Goal: Browse casually: Explore the website without a specific task or goal

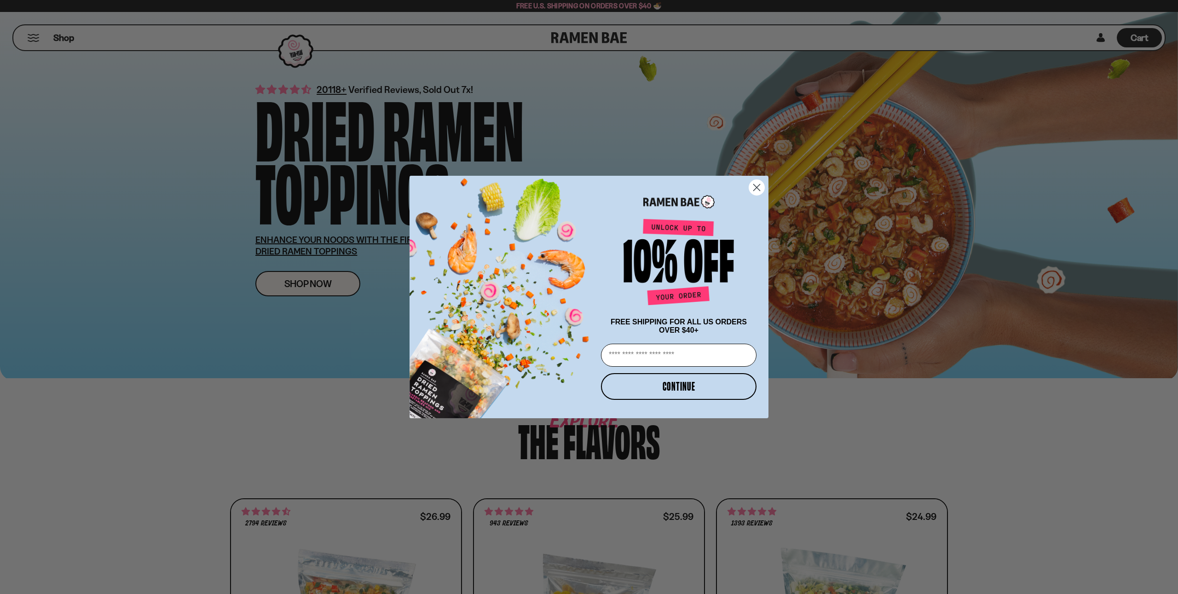
click at [668, 359] on input "Email" at bounding box center [679, 355] width 156 height 23
type input "**********"
click at [692, 385] on button "CONTINUE" at bounding box center [679, 386] width 156 height 27
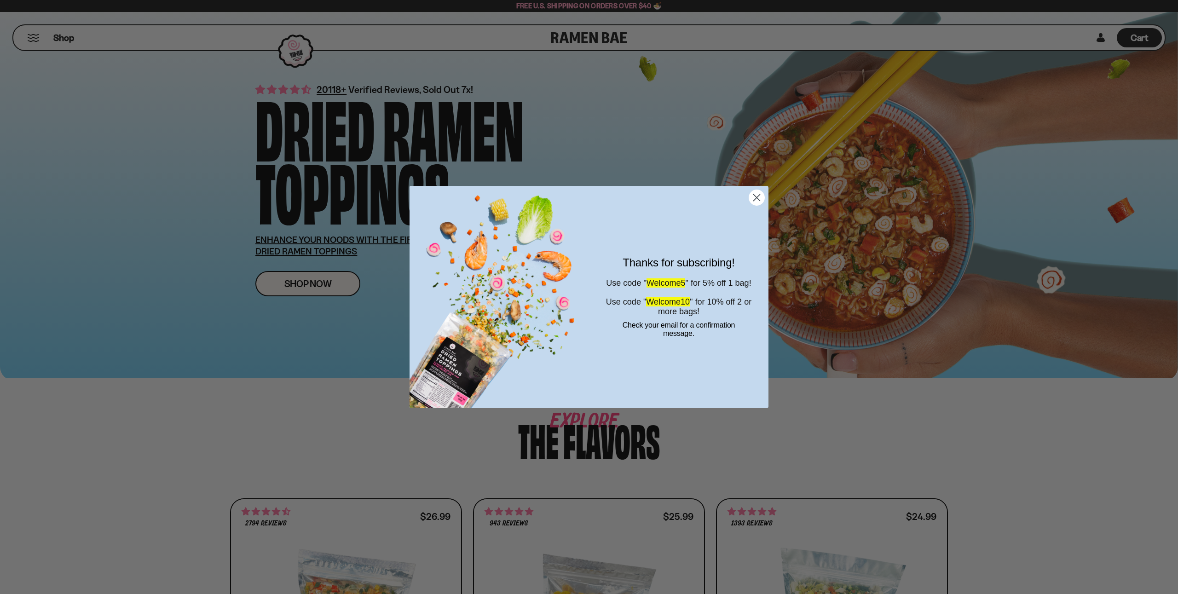
click at [759, 201] on icon "Close dialog" at bounding box center [757, 198] width 16 height 16
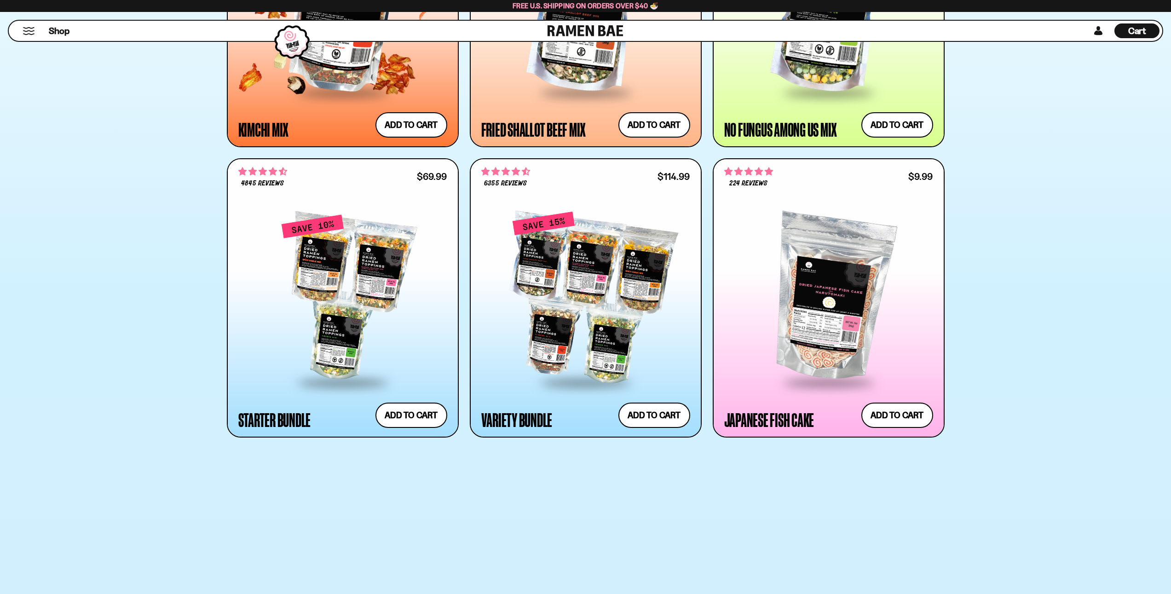
scroll to position [690, 0]
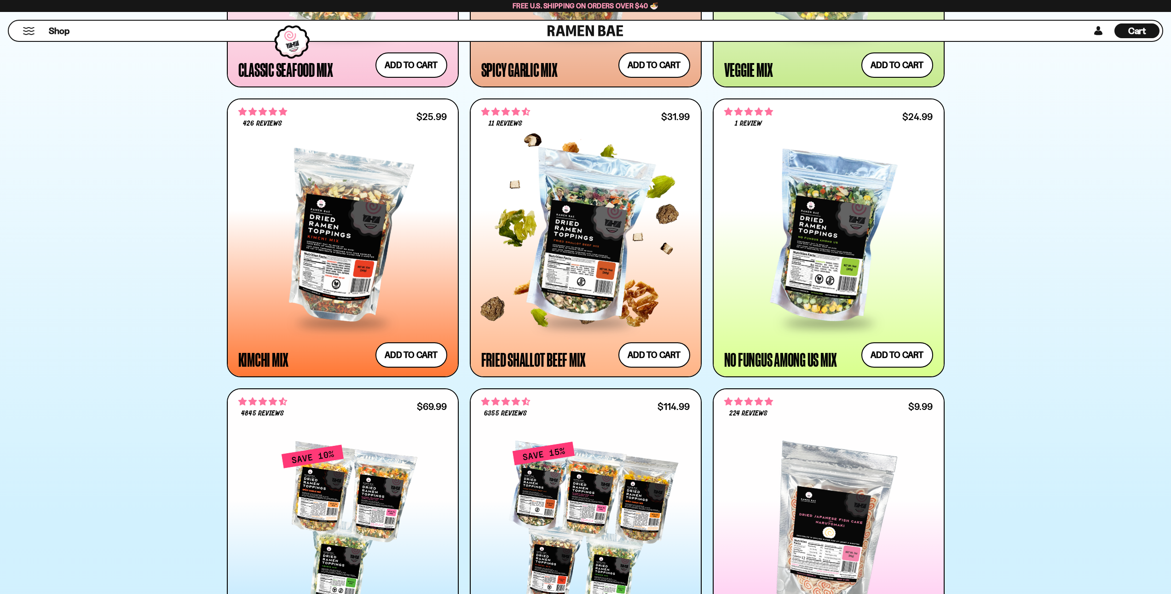
click at [580, 263] on div at bounding box center [585, 237] width 209 height 167
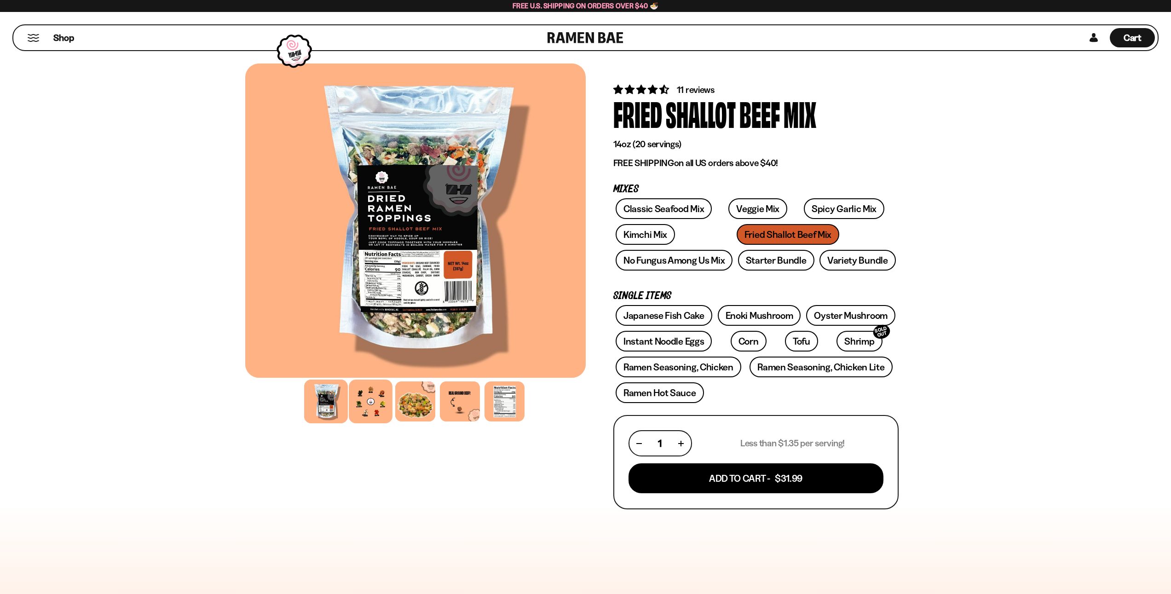
click at [369, 404] on div at bounding box center [371, 402] width 44 height 44
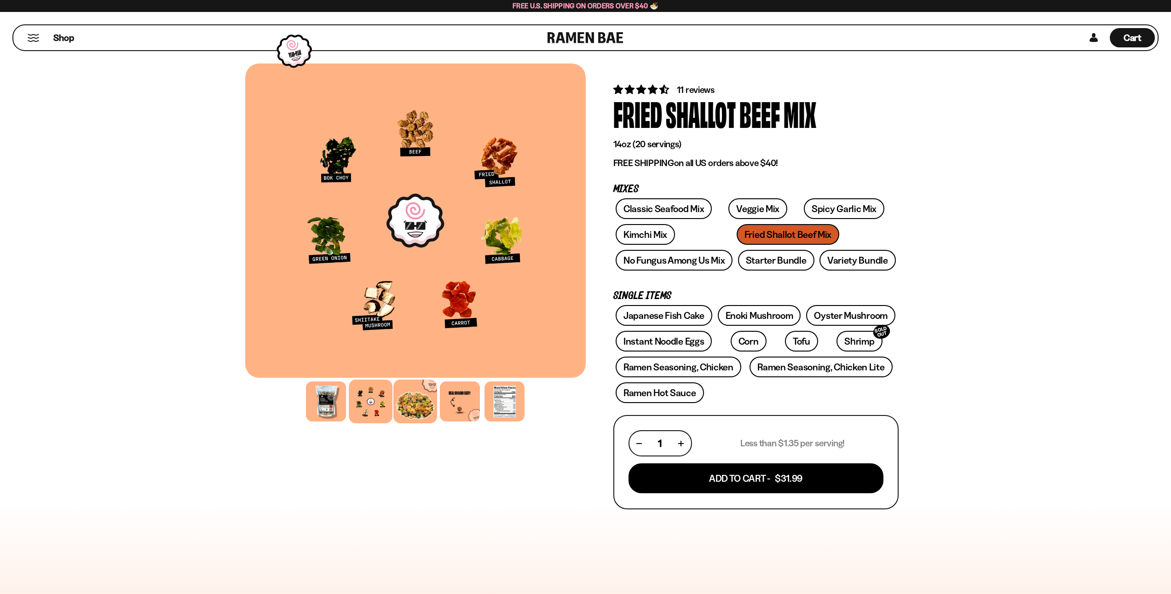
click at [413, 393] on div at bounding box center [415, 402] width 44 height 44
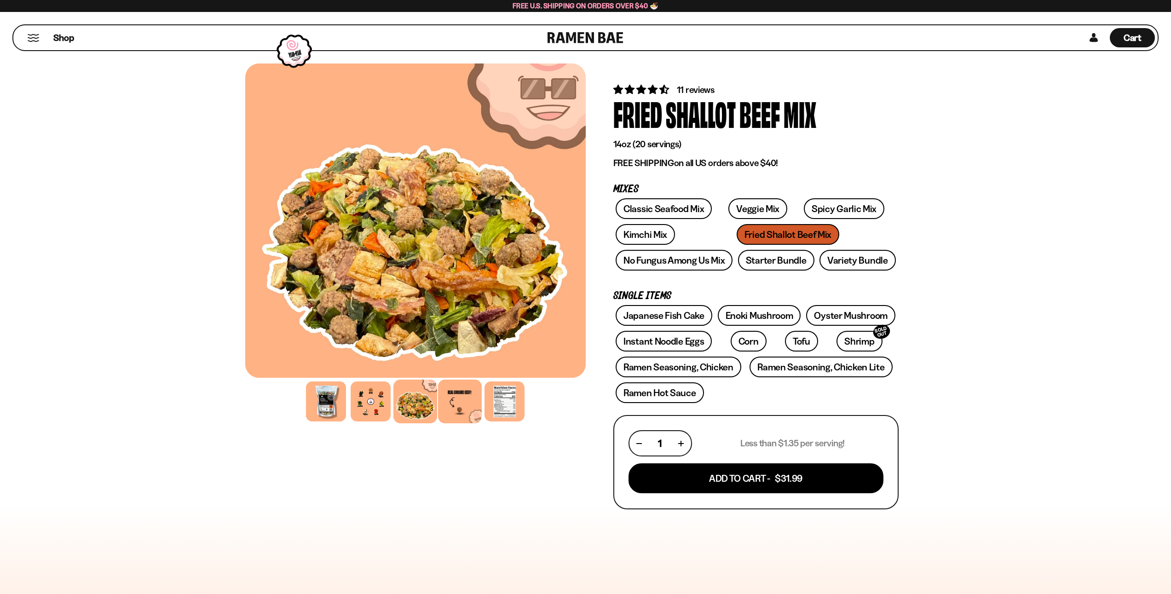
click at [466, 395] on div at bounding box center [460, 402] width 44 height 44
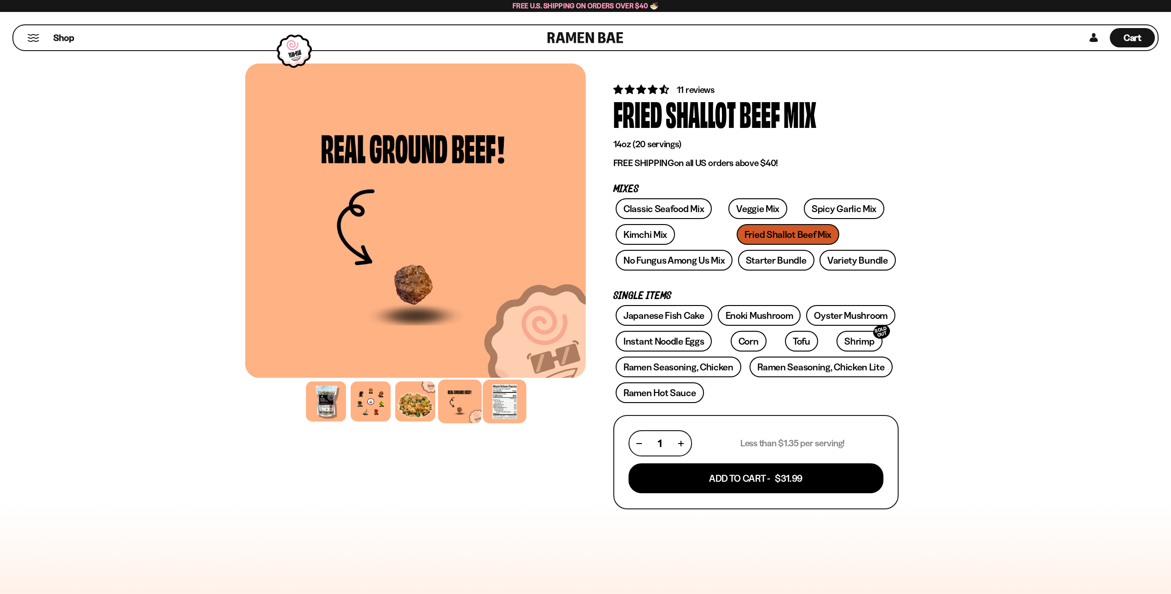
click at [498, 397] on div at bounding box center [505, 402] width 44 height 44
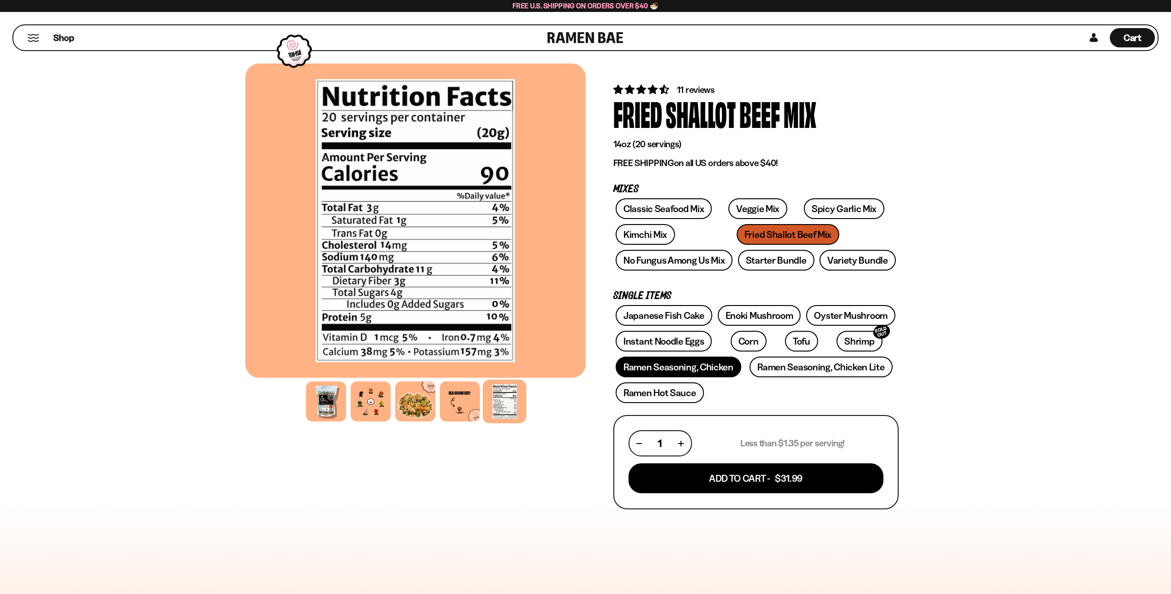
click at [679, 370] on link "Ramen Seasoning, Chicken" at bounding box center [679, 367] width 126 height 21
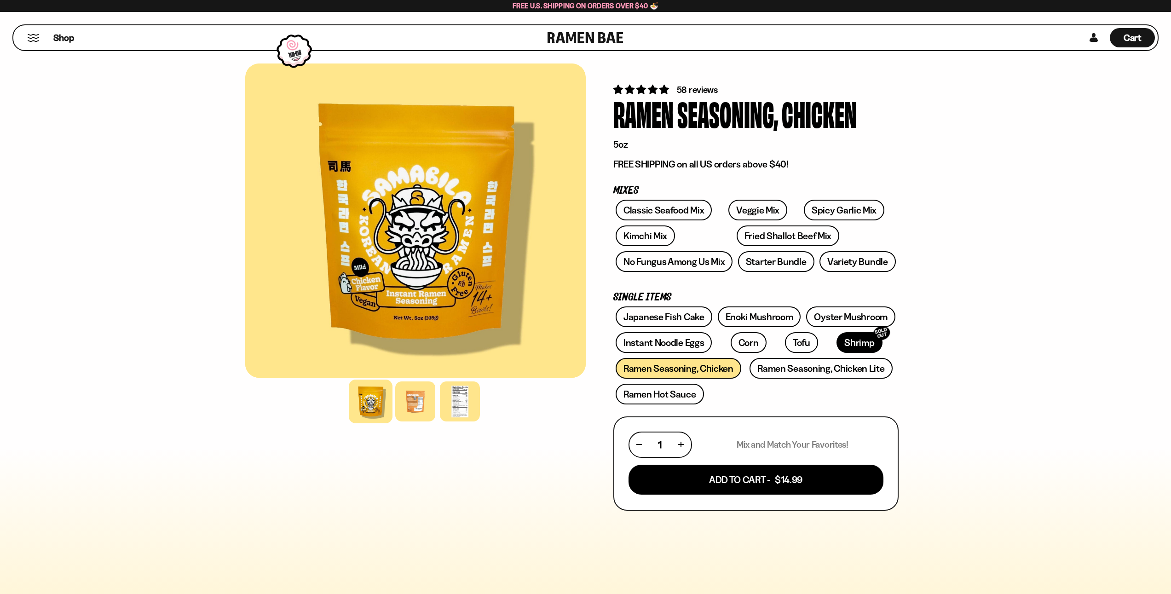
click at [837, 345] on link "Shrimp SOLD OUT" at bounding box center [860, 342] width 46 height 21
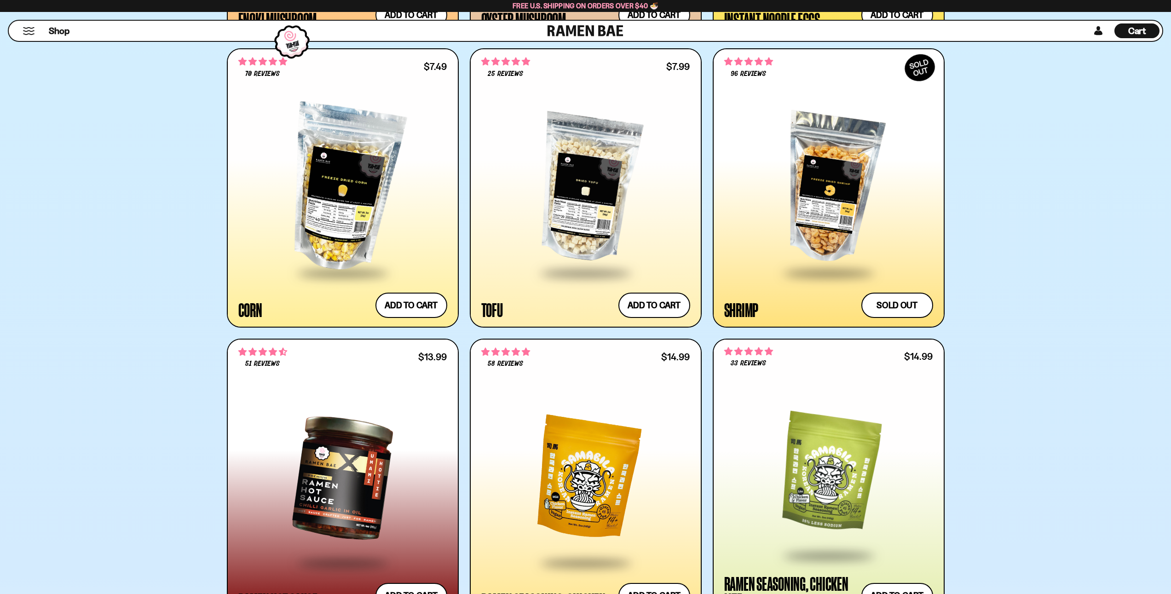
scroll to position [1841, 0]
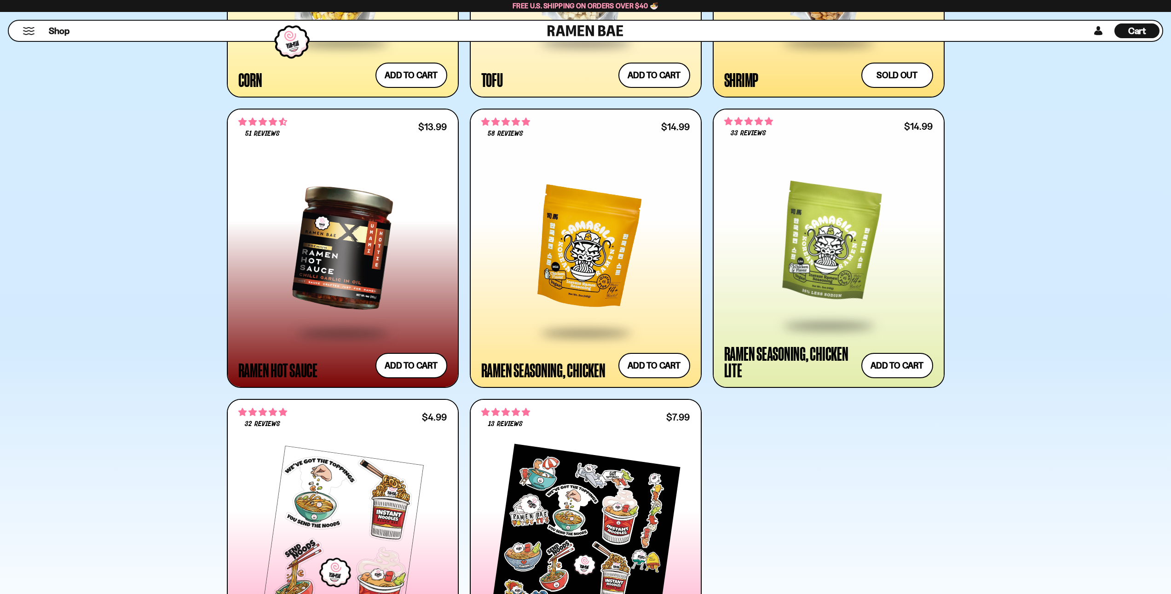
click at [368, 199] on div at bounding box center [342, 247] width 209 height 167
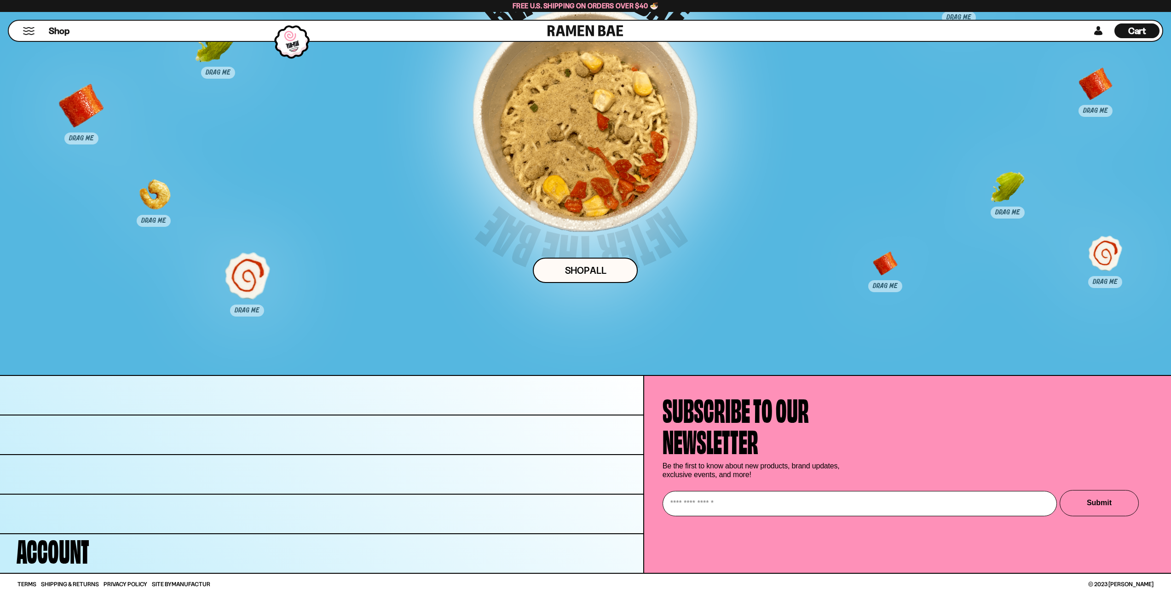
scroll to position [4880, 0]
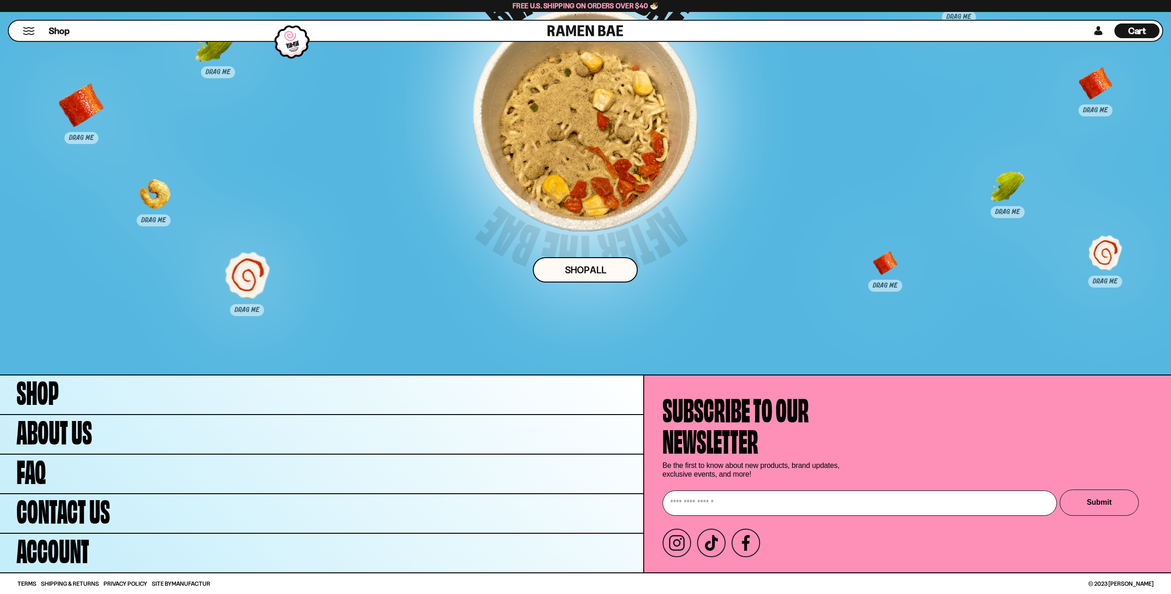
click at [721, 513] on input "Enter your email" at bounding box center [860, 503] width 394 height 25
type input "**********"
click at [1097, 508] on button "Submit" at bounding box center [1099, 503] width 79 height 26
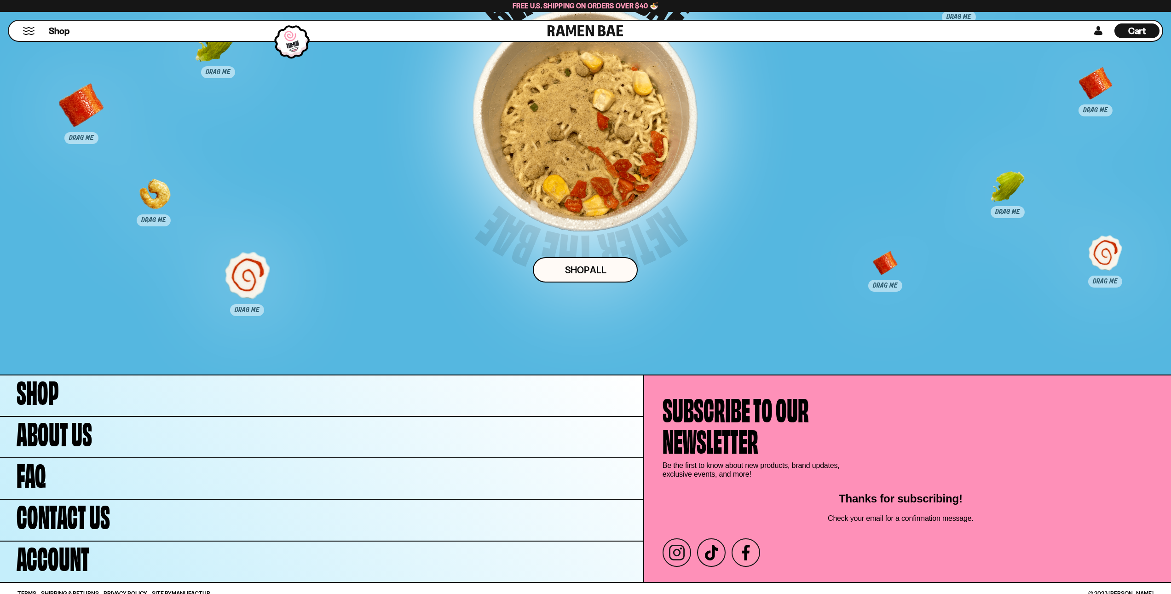
click at [749, 552] on icon at bounding box center [746, 553] width 8 height 16
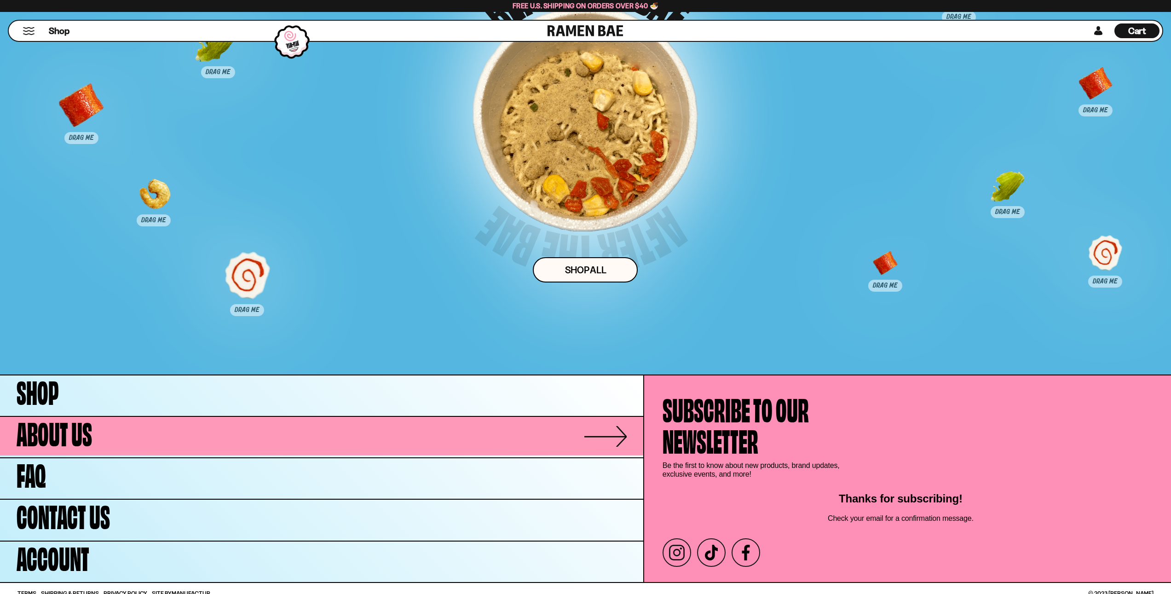
click at [100, 435] on link "About Us" at bounding box center [321, 436] width 643 height 39
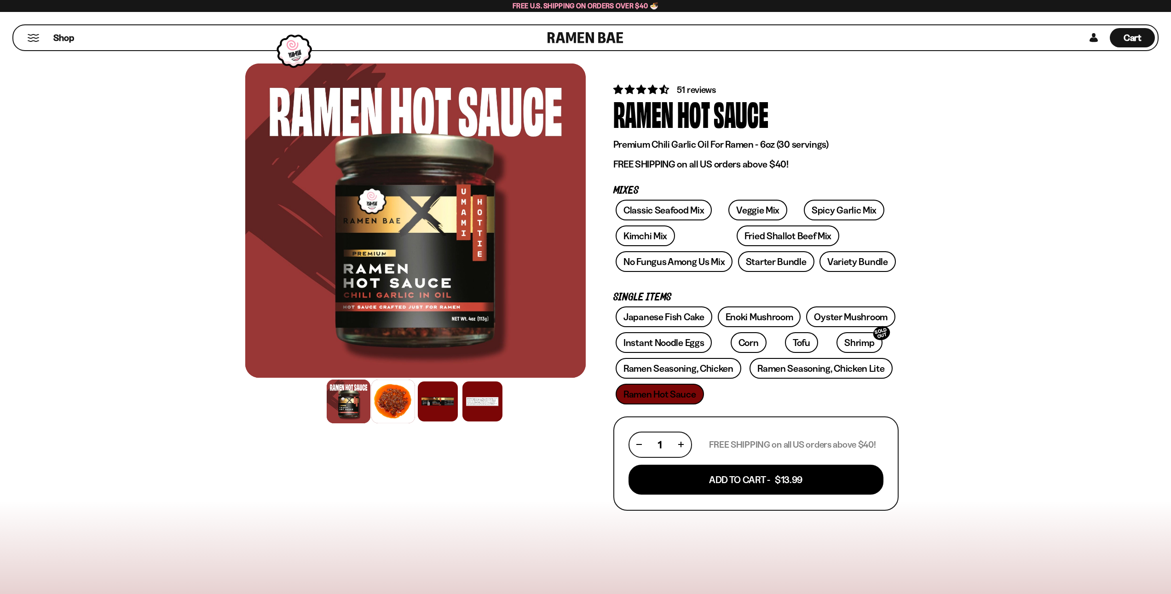
click at [400, 408] on div at bounding box center [393, 402] width 44 height 44
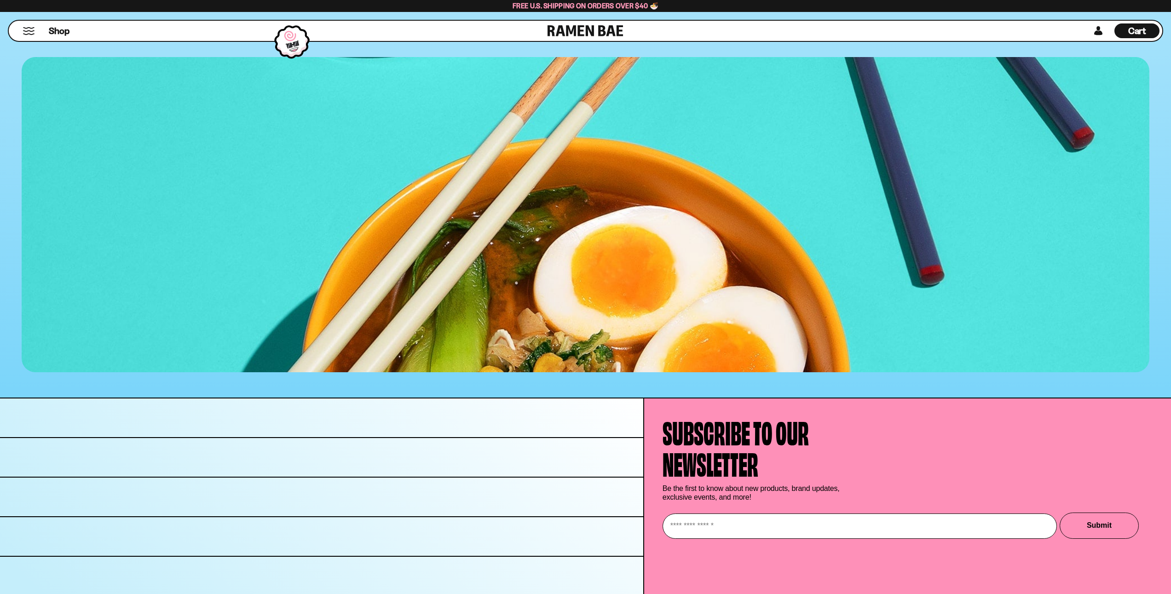
scroll to position [3459, 0]
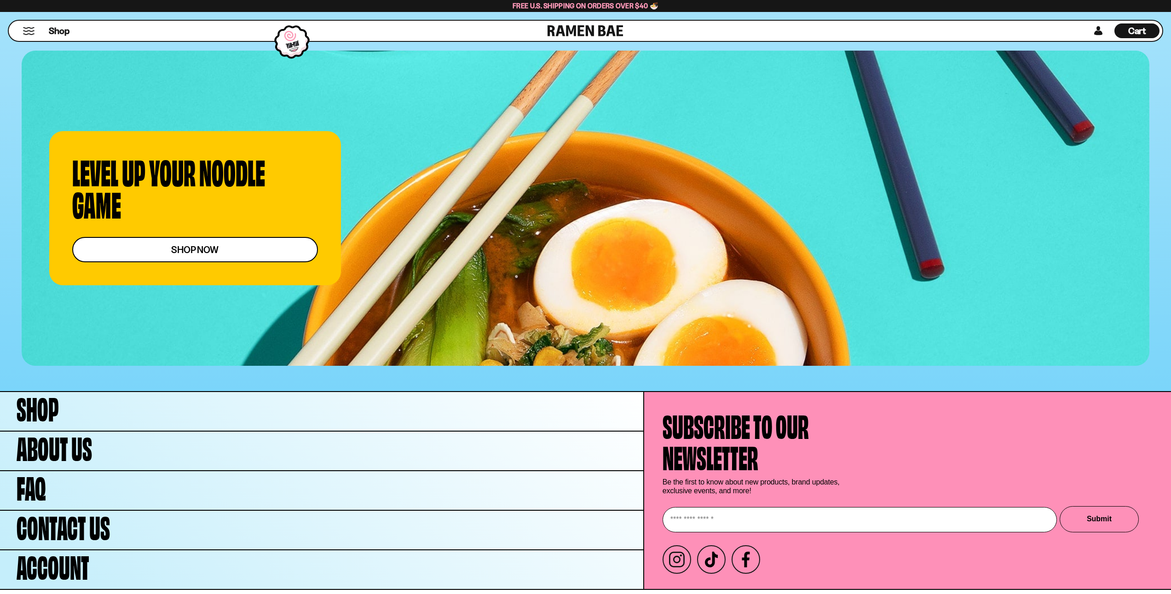
click at [206, 238] on link "shop now" at bounding box center [195, 249] width 246 height 25
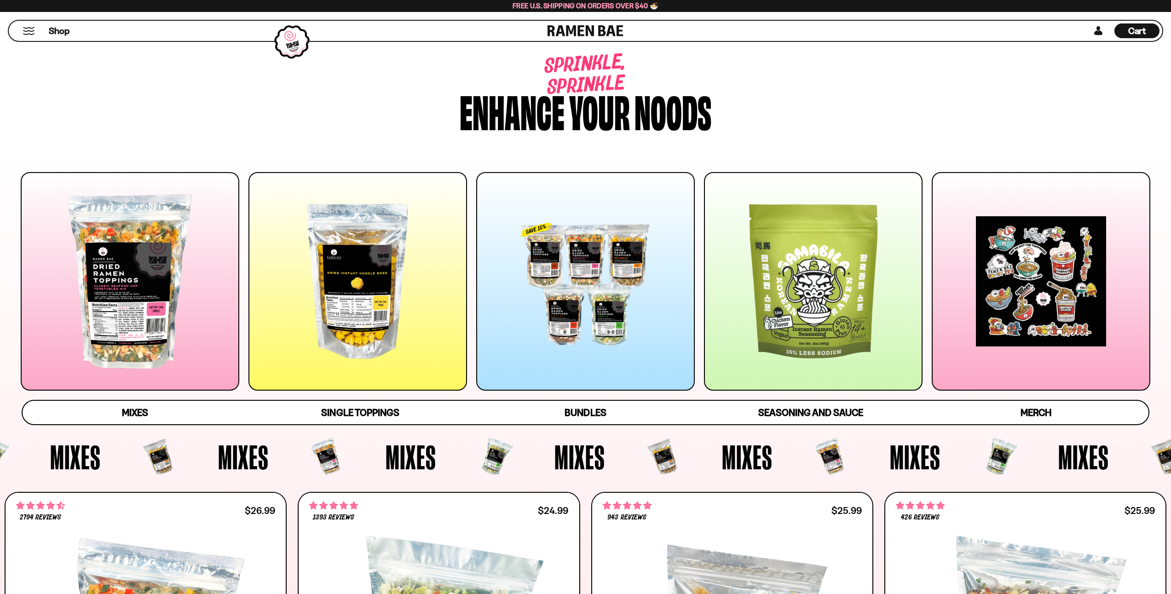
scroll to position [460, 0]
